Goal: Task Accomplishment & Management: Manage account settings

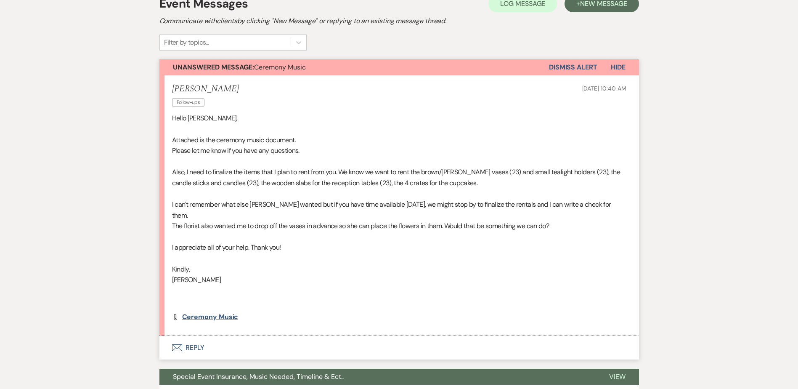
click at [226, 312] on span "Ceremony Music" at bounding box center [210, 316] width 56 height 9
click at [290, 72] on button "Unanswered Message: Ceremony Music" at bounding box center [353, 67] width 389 height 16
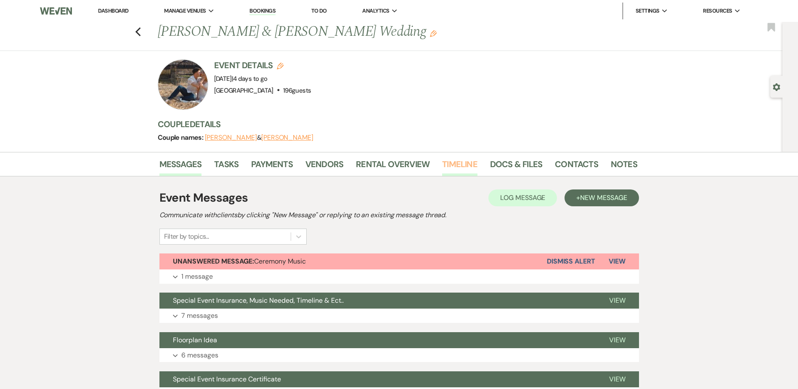
click at [461, 165] on link "Timeline" at bounding box center [459, 166] width 35 height 19
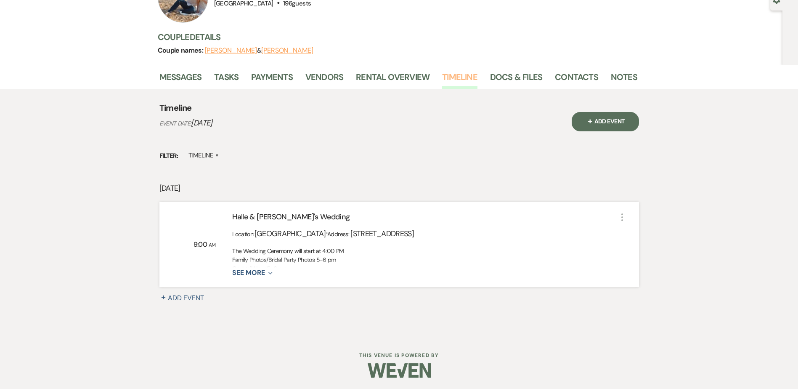
scroll to position [88, 0]
click at [260, 269] on button "See More Expand" at bounding box center [252, 271] width 40 height 7
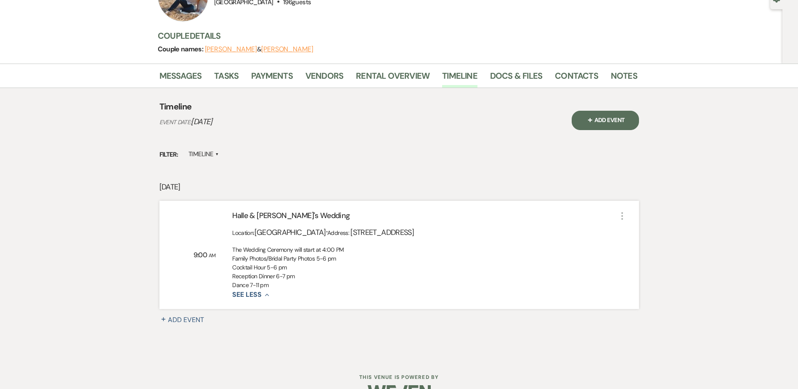
click at [184, 314] on div "[DATE] 9:00 AM [PERSON_NAME] & Noah's Wedding Location: [GEOGRAPHIC_DATA] · Add…" at bounding box center [398, 265] width 479 height 168
click at [183, 316] on button "+ Add Event" at bounding box center [186, 320] width 55 height 10
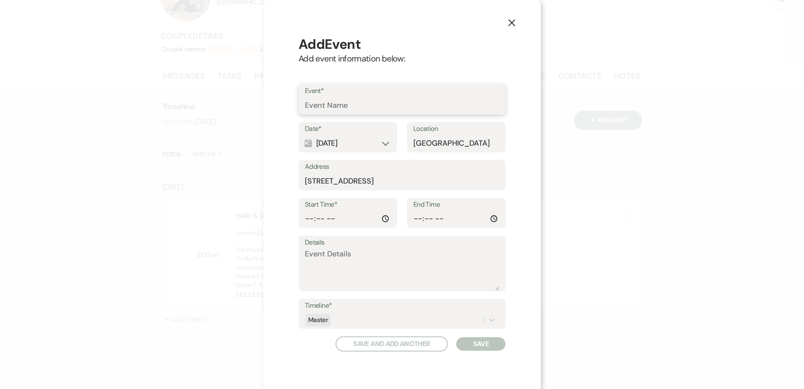
click at [346, 110] on input "Event*" at bounding box center [402, 105] width 194 height 16
type input "Ceremony"
click at [305, 213] on input "Start Time*" at bounding box center [348, 218] width 86 height 16
type input "16:00"
type input "16:30"
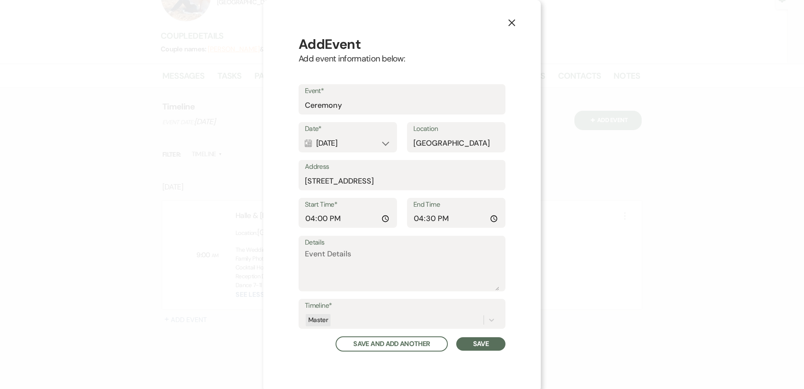
click at [477, 347] on button "Save" at bounding box center [480, 343] width 49 height 13
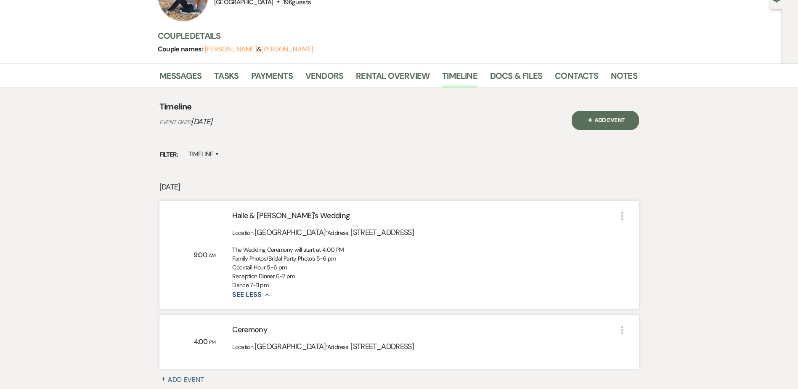
click at [593, 121] on span "+" at bounding box center [590, 119] width 8 height 8
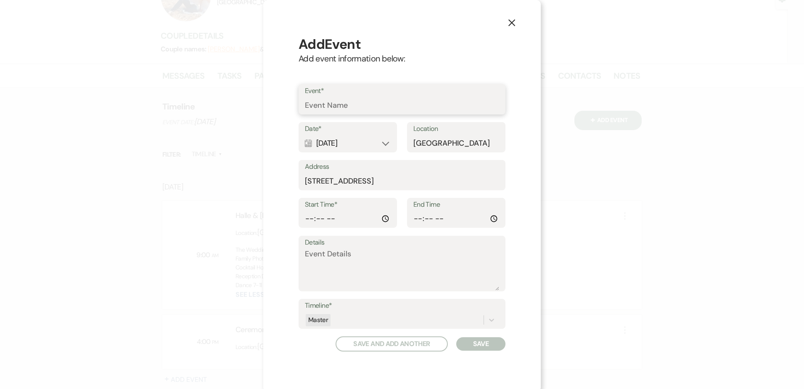
click at [344, 106] on input "Event*" at bounding box center [402, 105] width 194 height 16
type input "Cocktail Hour"
click at [307, 217] on input "Start Time*" at bounding box center [348, 218] width 86 height 16
type input "16:30"
type input "17:45"
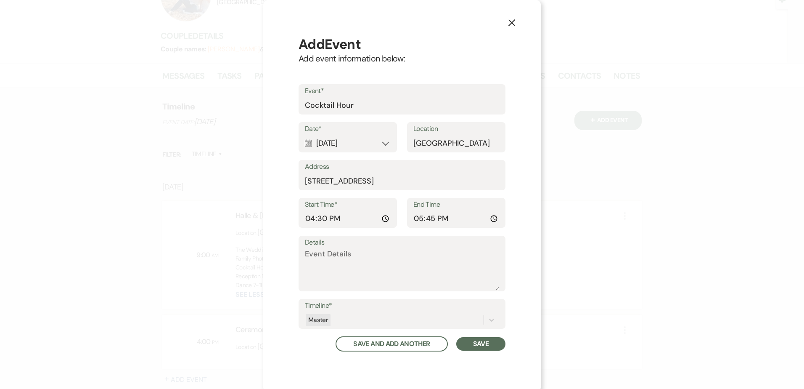
click at [487, 346] on button "Save" at bounding box center [480, 343] width 49 height 13
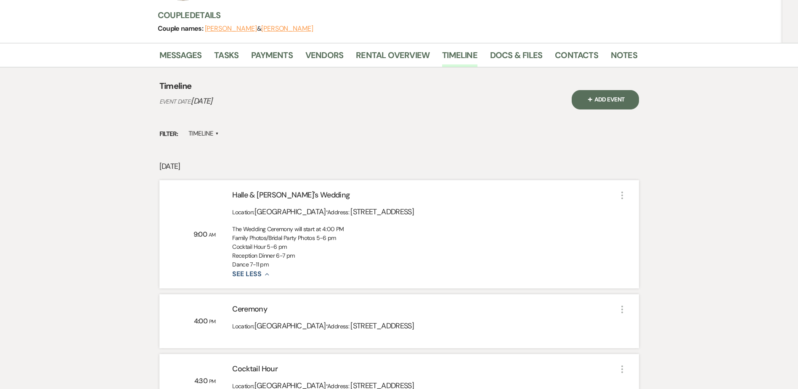
click at [594, 101] on button "+ Add Event" at bounding box center [605, 99] width 67 height 19
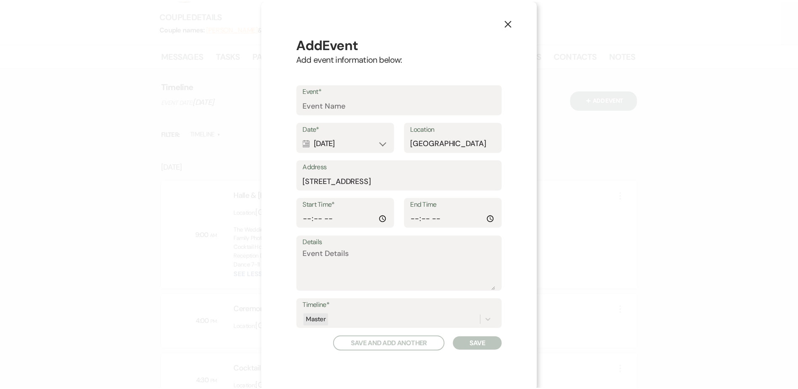
scroll to position [108, 0]
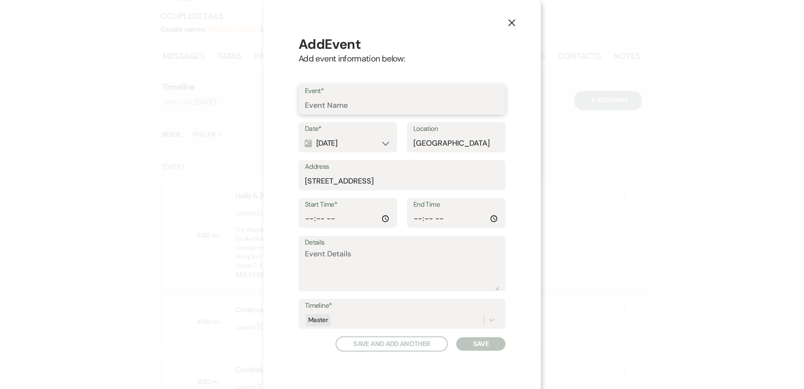
click at [362, 107] on input "Event*" at bounding box center [402, 105] width 194 height 16
type input "Grand March"
click at [305, 216] on input "Start Time*" at bounding box center [348, 218] width 86 height 16
type input "17:45"
type input "18:00"
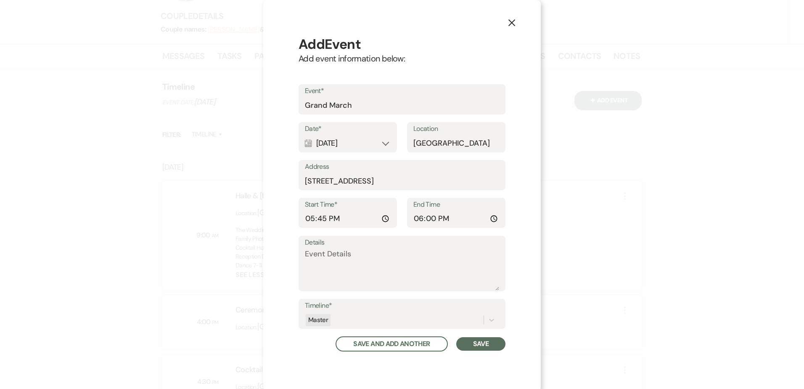
click at [480, 343] on button "Save" at bounding box center [480, 343] width 49 height 13
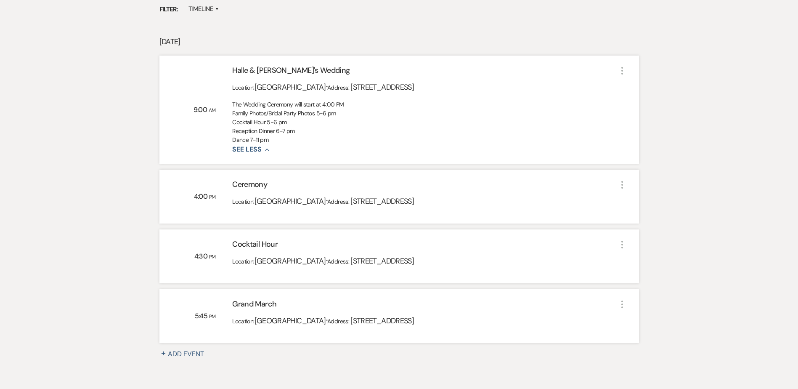
scroll to position [234, 0]
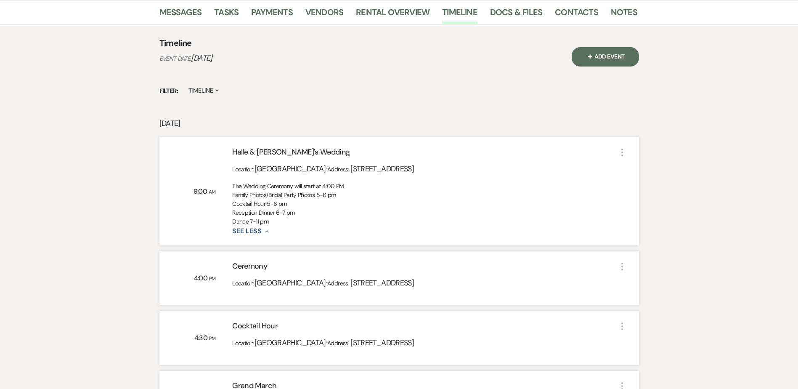
click at [622, 58] on button "+ Add Event" at bounding box center [605, 56] width 67 height 19
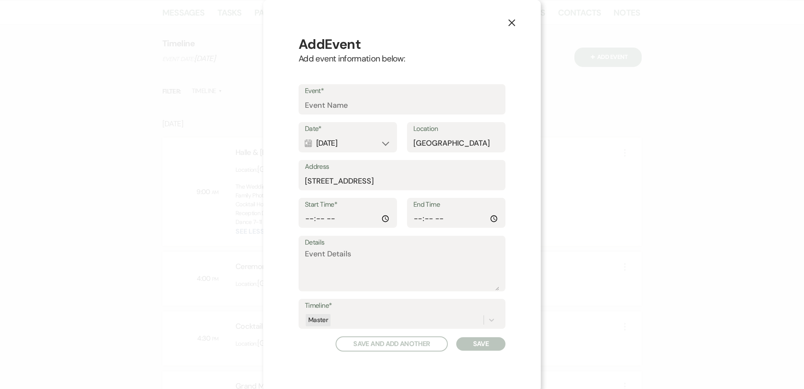
scroll to position [151, 0]
click at [372, 110] on input "Event*" at bounding box center [402, 105] width 194 height 16
type input "Dinner"
click at [307, 214] on input "Start Time*" at bounding box center [348, 218] width 86 height 16
type input "18:00"
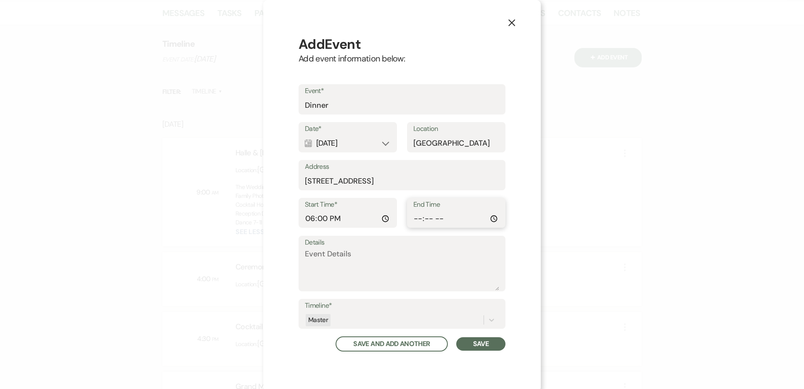
type input "19:00"
click at [477, 345] on button "Save" at bounding box center [480, 343] width 49 height 13
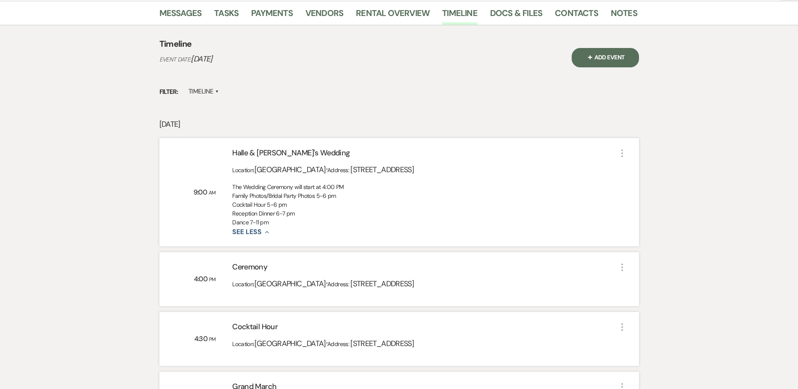
click at [609, 62] on button "+ Add Event" at bounding box center [605, 57] width 67 height 19
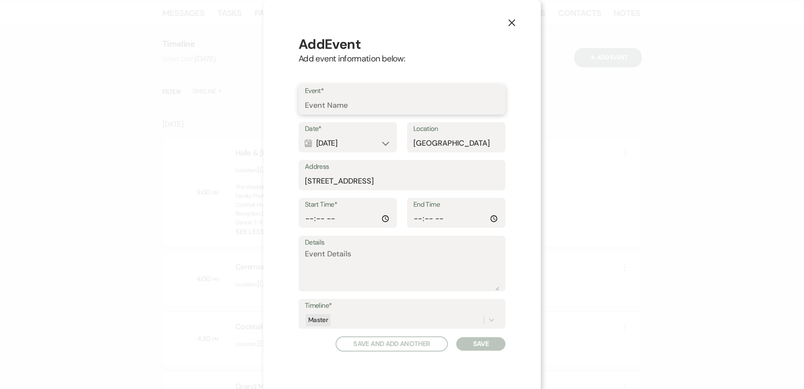
click at [371, 98] on input "Event*" at bounding box center [402, 105] width 194 height 16
type input "Dance"
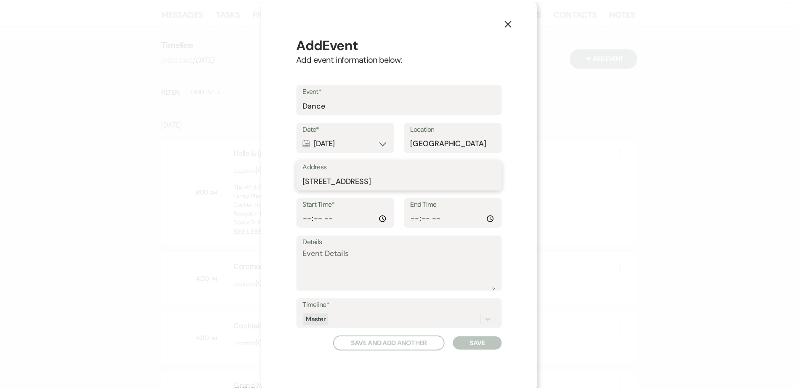
scroll to position [0, 0]
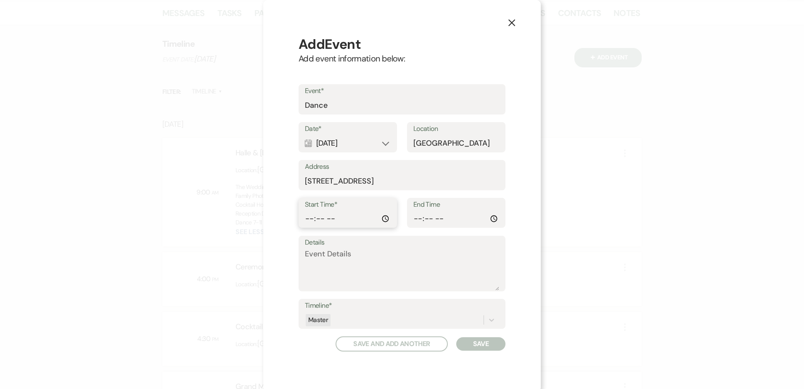
type input "19:00"
click at [423, 220] on input "End Time" at bounding box center [456, 218] width 86 height 16
type input "23:00"
click at [489, 341] on button "Save" at bounding box center [480, 343] width 49 height 13
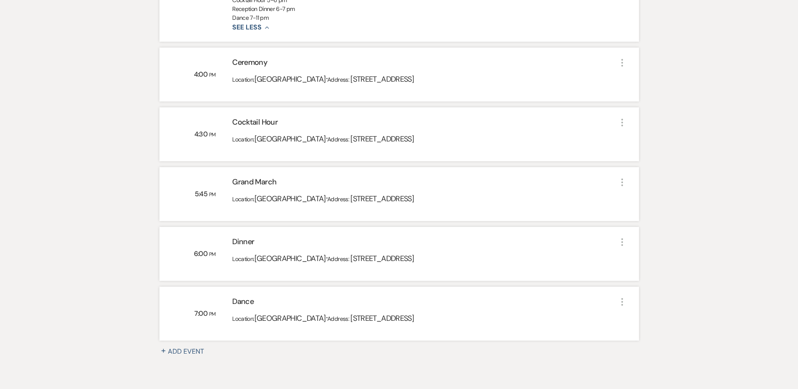
scroll to position [356, 0]
click at [623, 300] on icon "More" at bounding box center [622, 301] width 10 height 10
click at [640, 317] on button "Pencil Edit" at bounding box center [642, 317] width 43 height 13
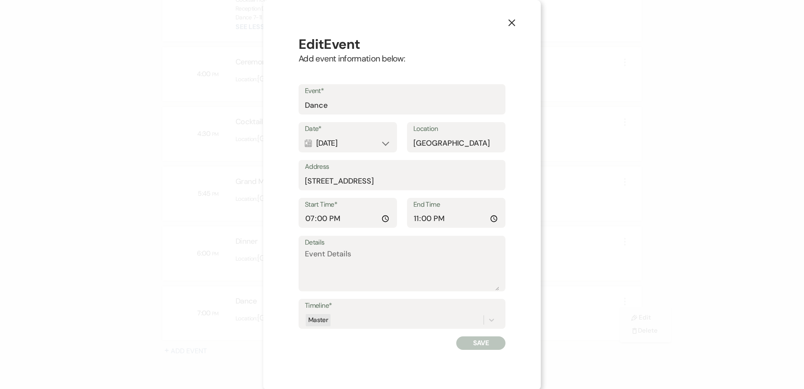
click at [511, 26] on icon "X" at bounding box center [512, 23] width 8 height 8
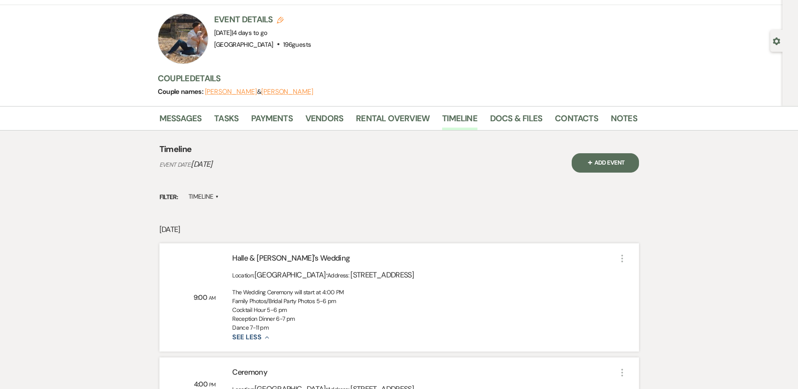
scroll to position [0, 0]
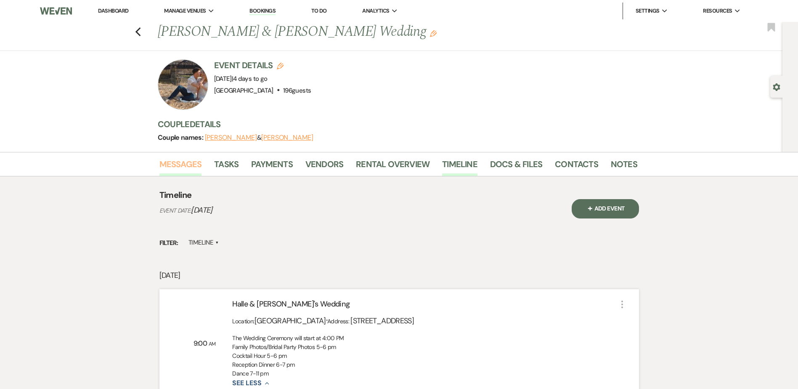
click at [193, 161] on link "Messages" at bounding box center [180, 166] width 42 height 19
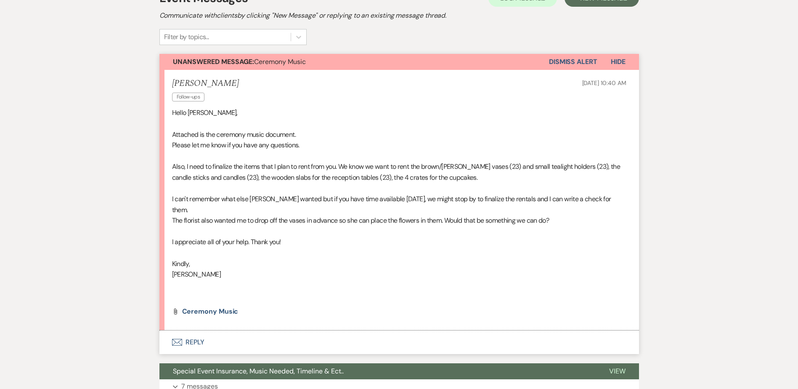
scroll to position [200, 0]
click at [207, 331] on button "Envelope Reply" at bounding box center [398, 342] width 479 height 24
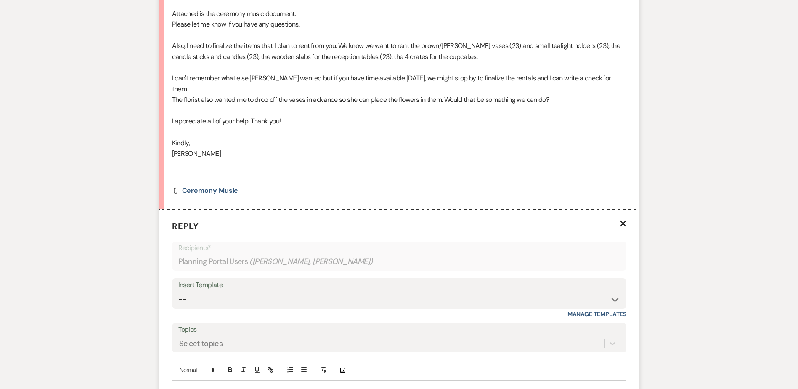
scroll to position [452, 0]
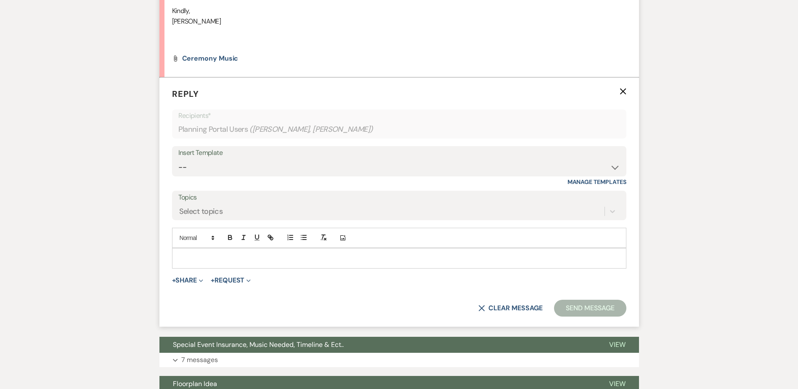
click at [206, 248] on div at bounding box center [398, 257] width 453 height 19
click at [245, 253] on p at bounding box center [399, 257] width 441 height 9
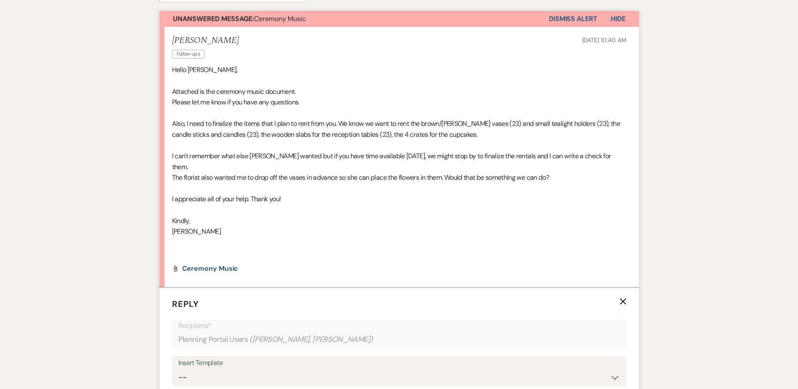
scroll to position [242, 0]
